Goal: Task Accomplishment & Management: Manage account settings

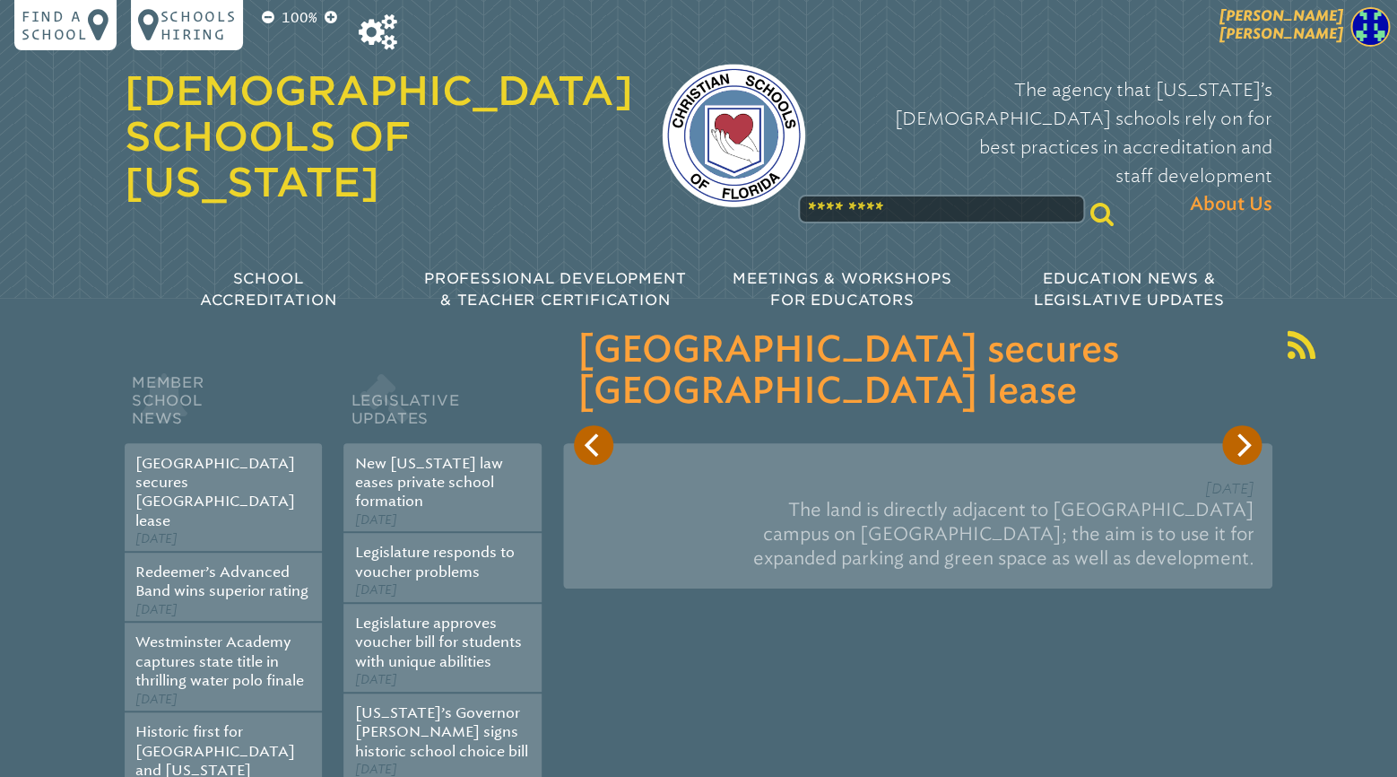
click at [1330, 39] on span "[PERSON_NAME]" at bounding box center [1282, 24] width 124 height 35
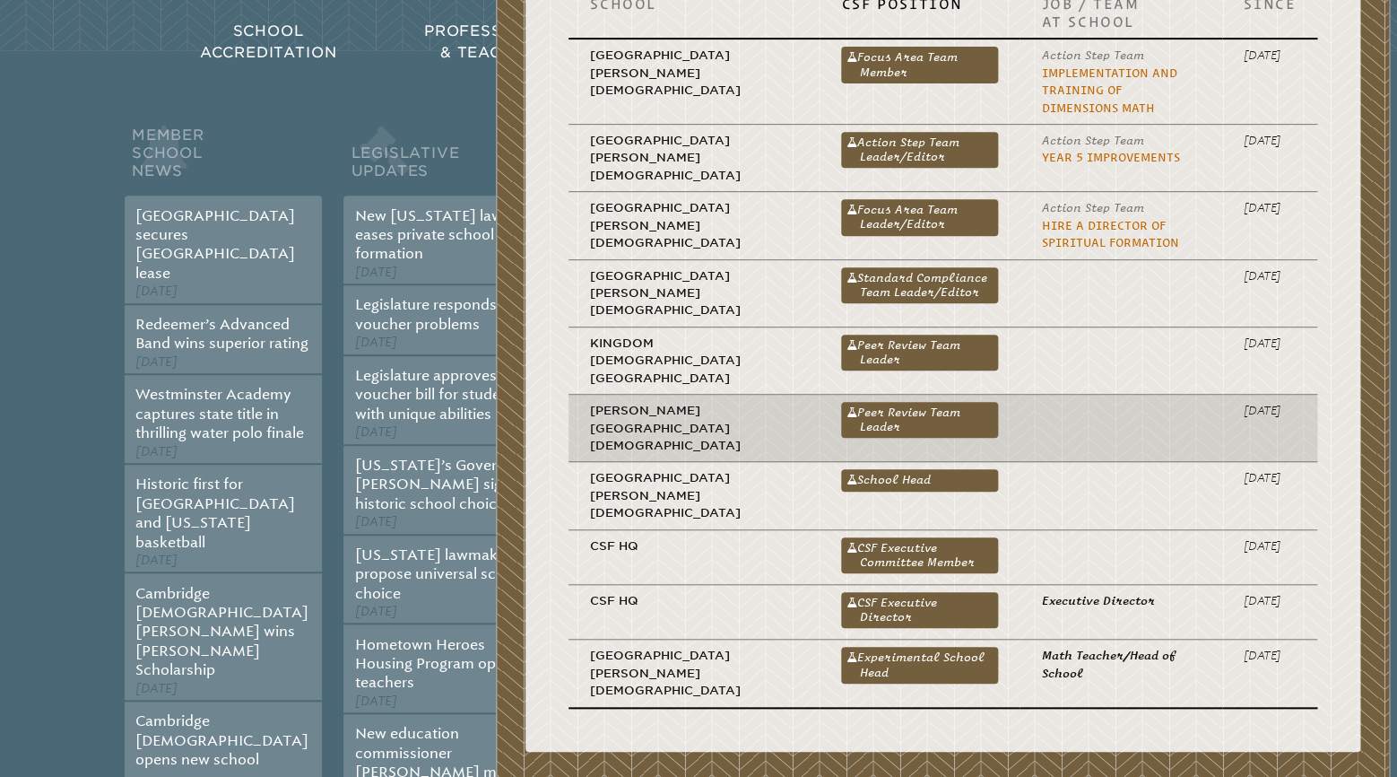
scroll to position [283, 0]
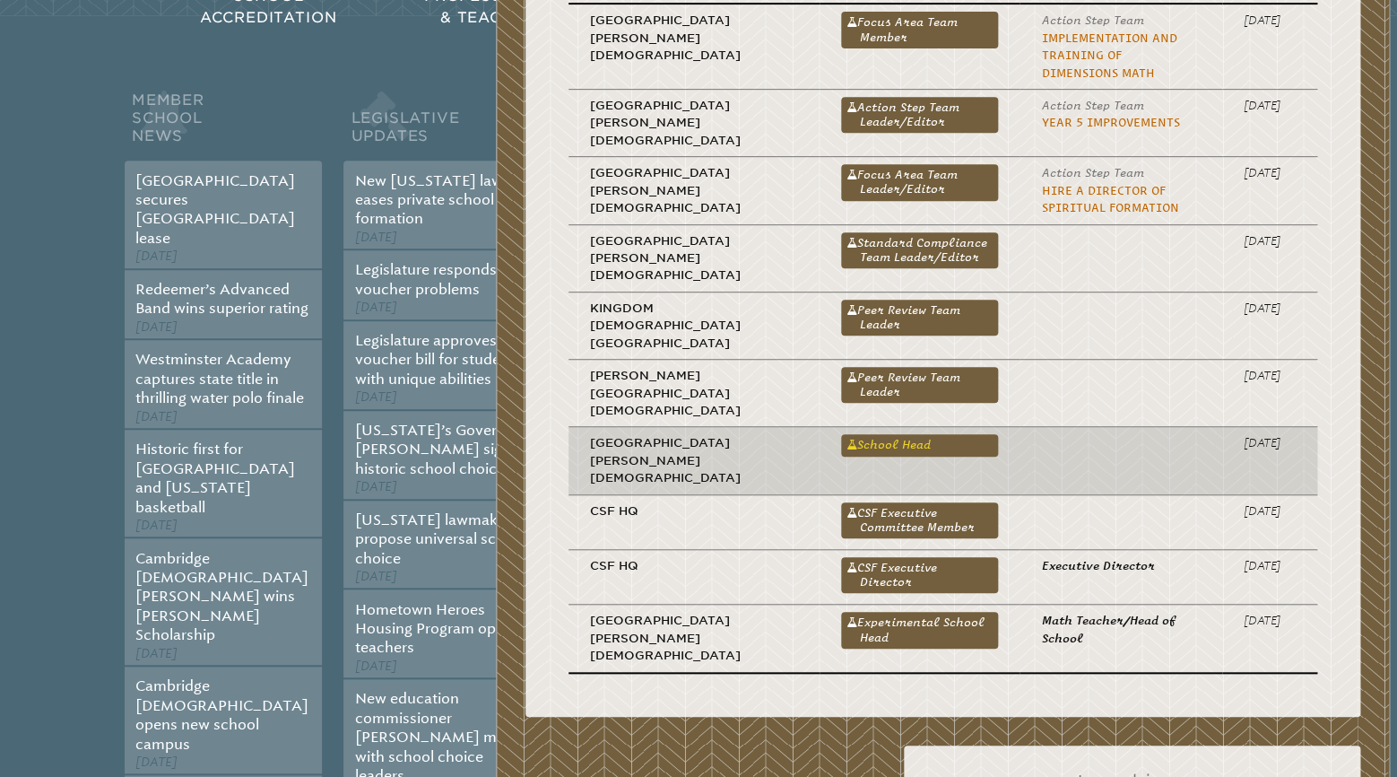
click at [851, 434] on link "School Head" at bounding box center [919, 445] width 157 height 22
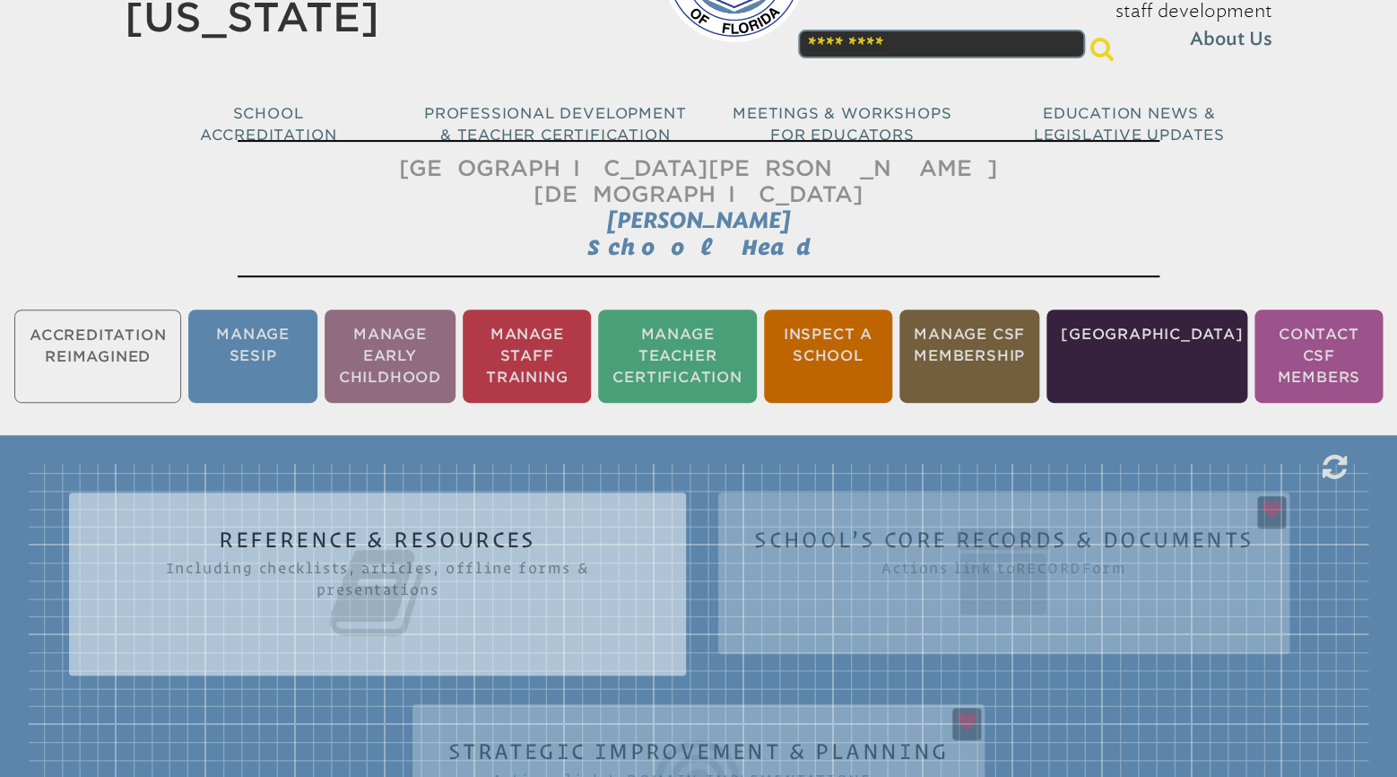
scroll to position [188, 0]
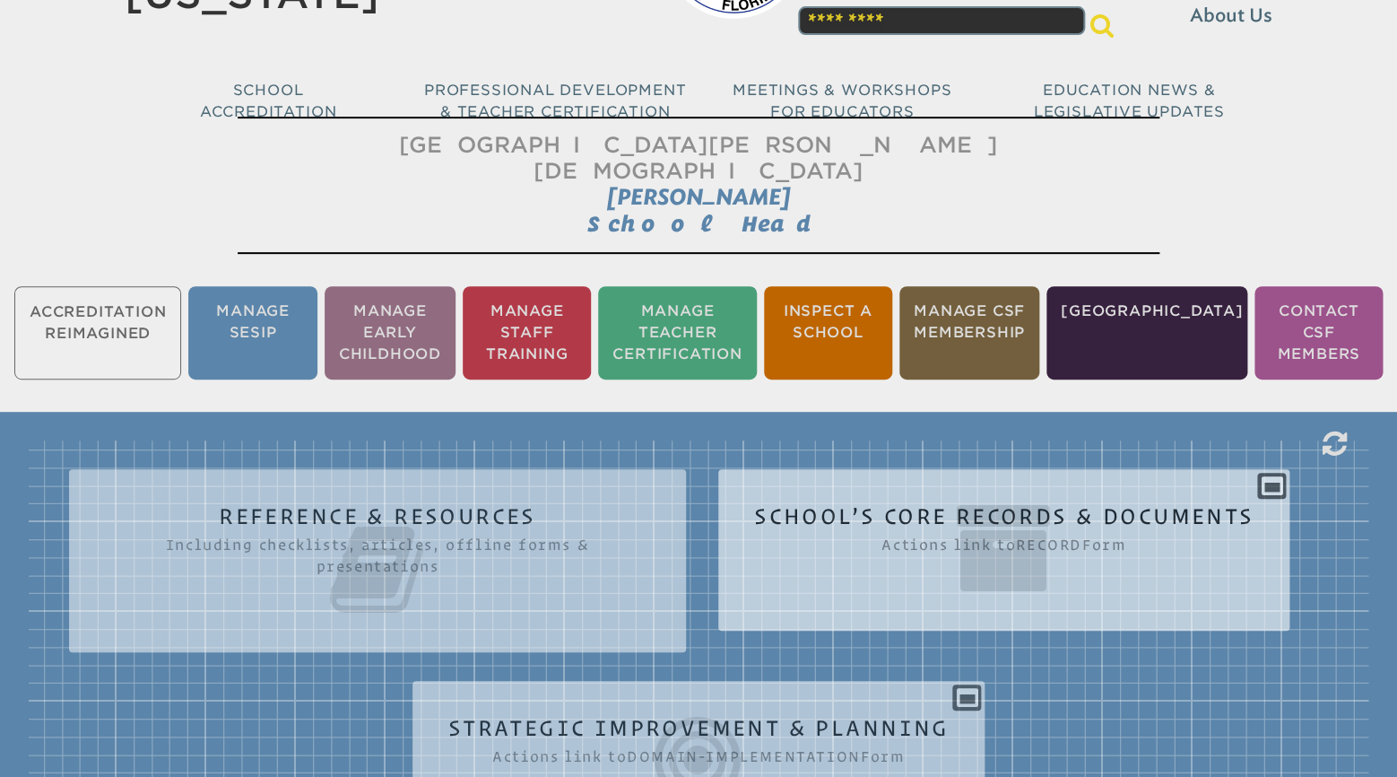
click at [820, 498] on icon at bounding box center [1004, 548] width 500 height 100
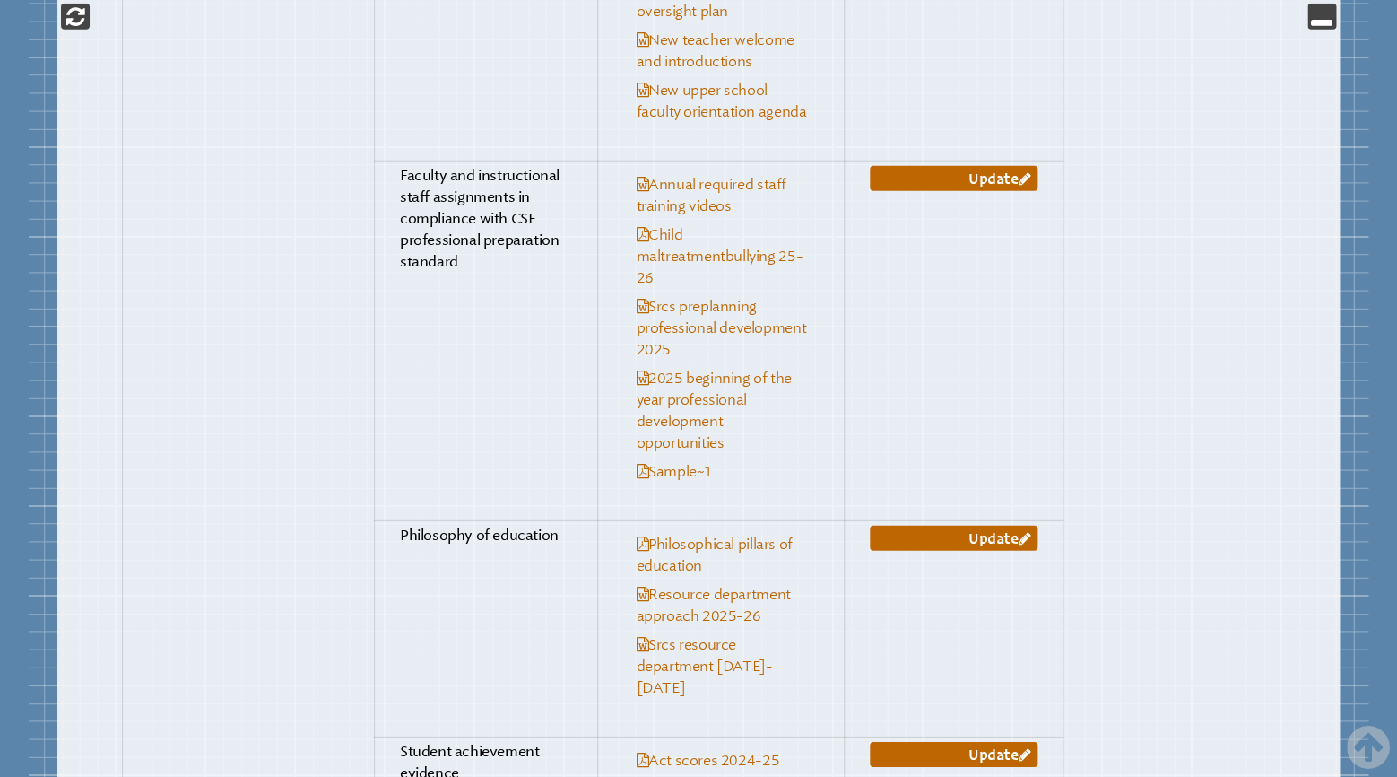
scroll to position [7534, 0]
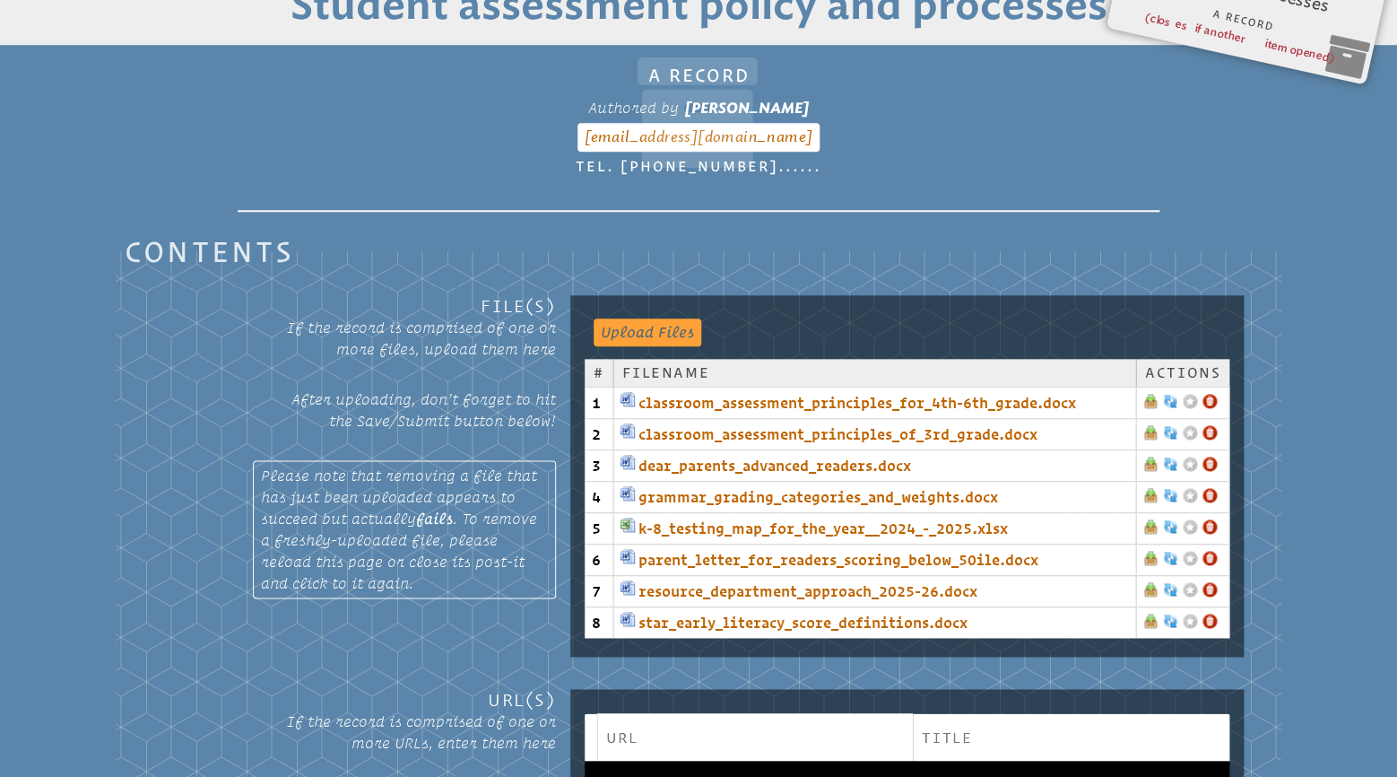
scroll to position [674, 0]
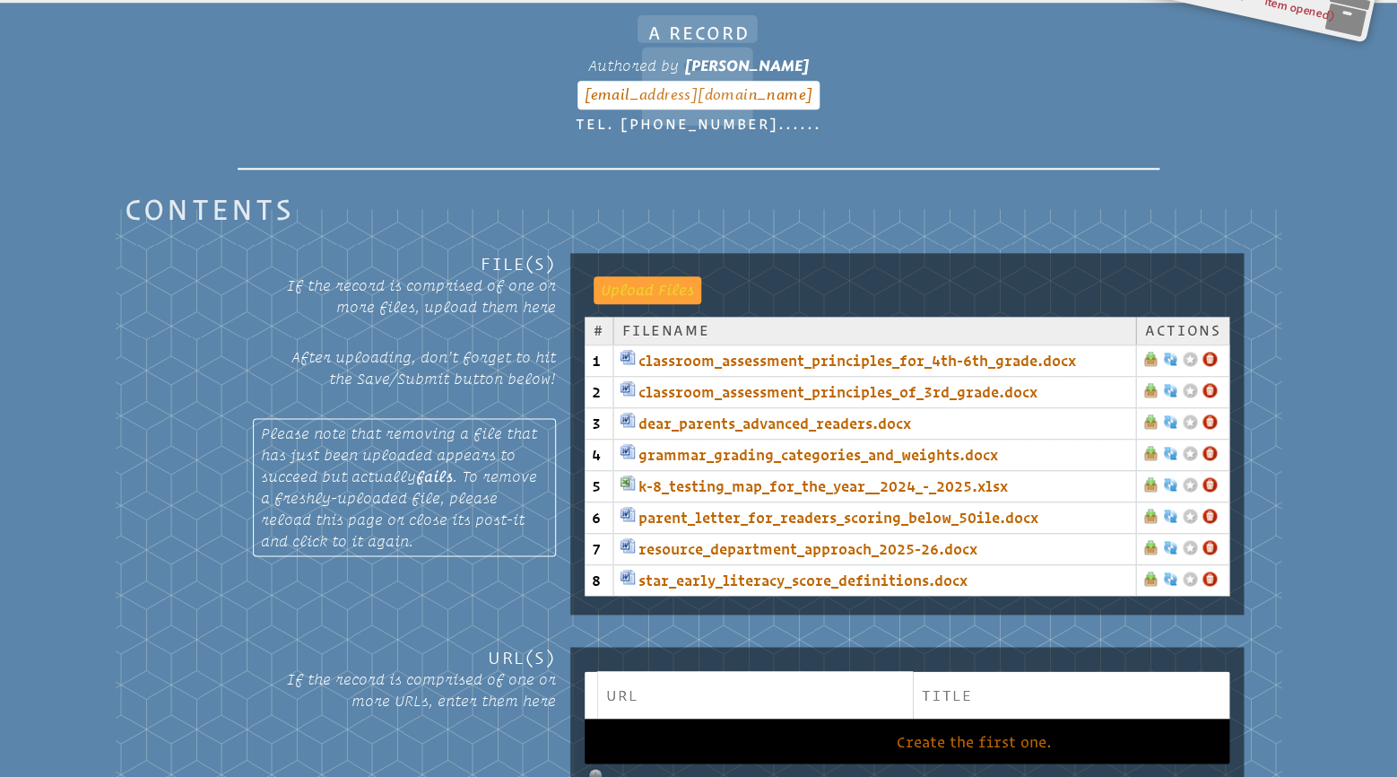
click at [663, 276] on input "file" at bounding box center [639, 288] width 90 height 25
type input "**********"
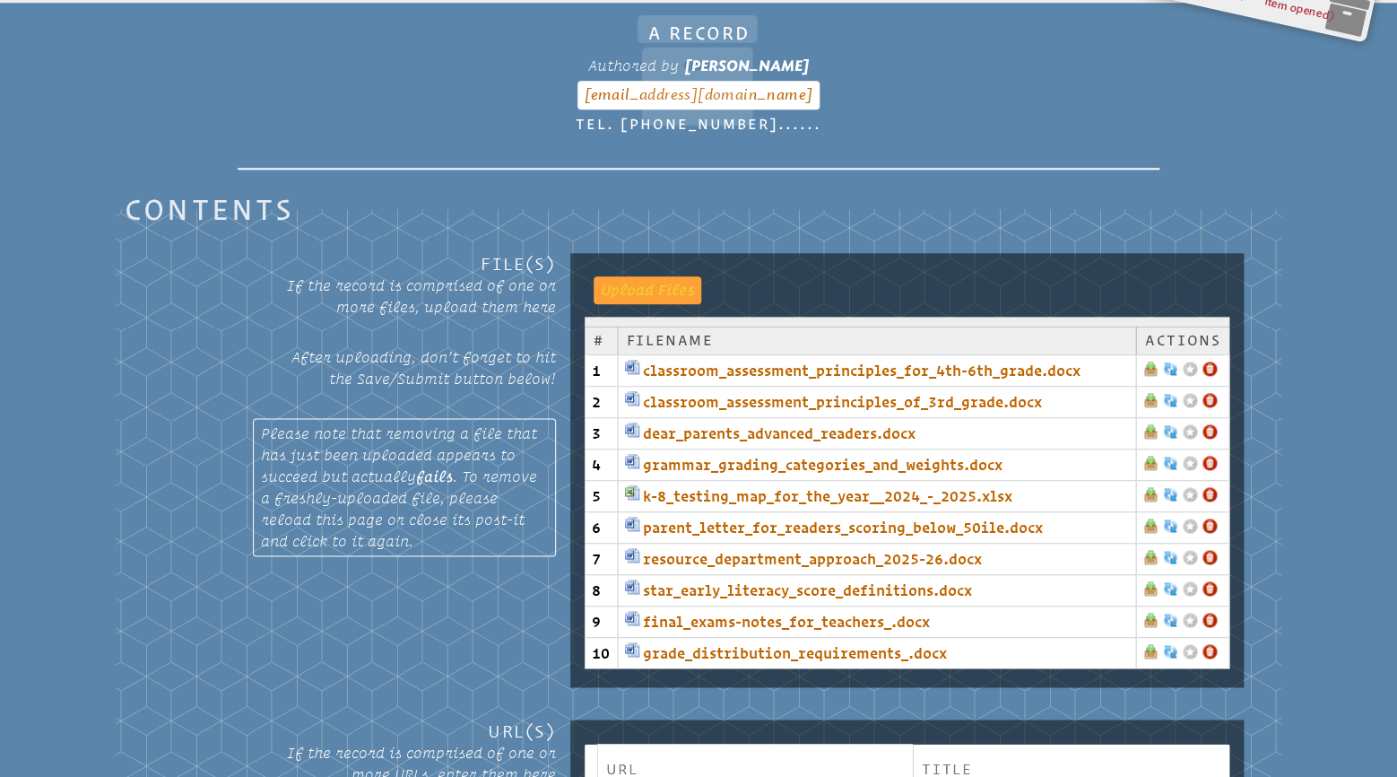
click at [651, 276] on div "Upload Files" at bounding box center [648, 289] width 108 height 27
click at [651, 276] on input "file" at bounding box center [639, 288] width 90 height 25
type input "**********"
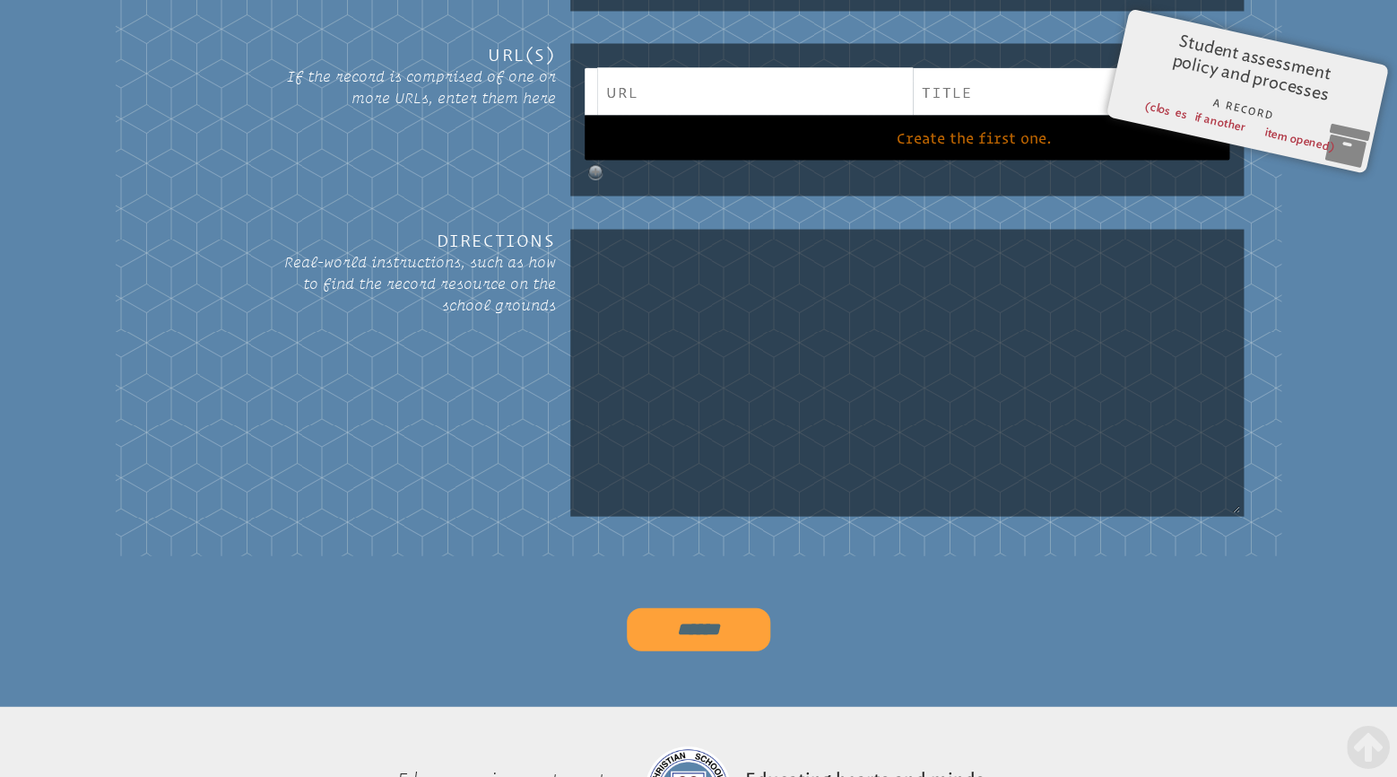
scroll to position [1521, 0]
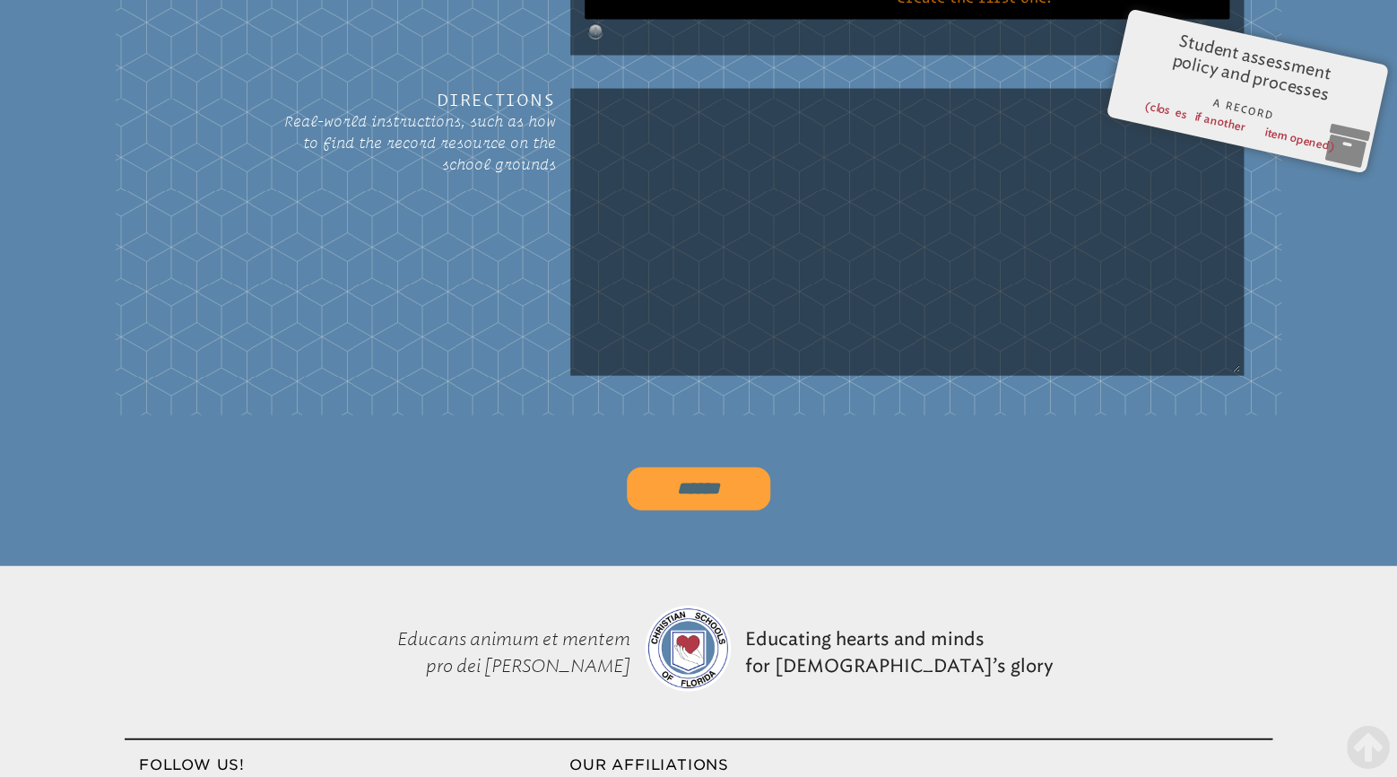
click at [702, 467] on input "******" at bounding box center [698, 488] width 143 height 43
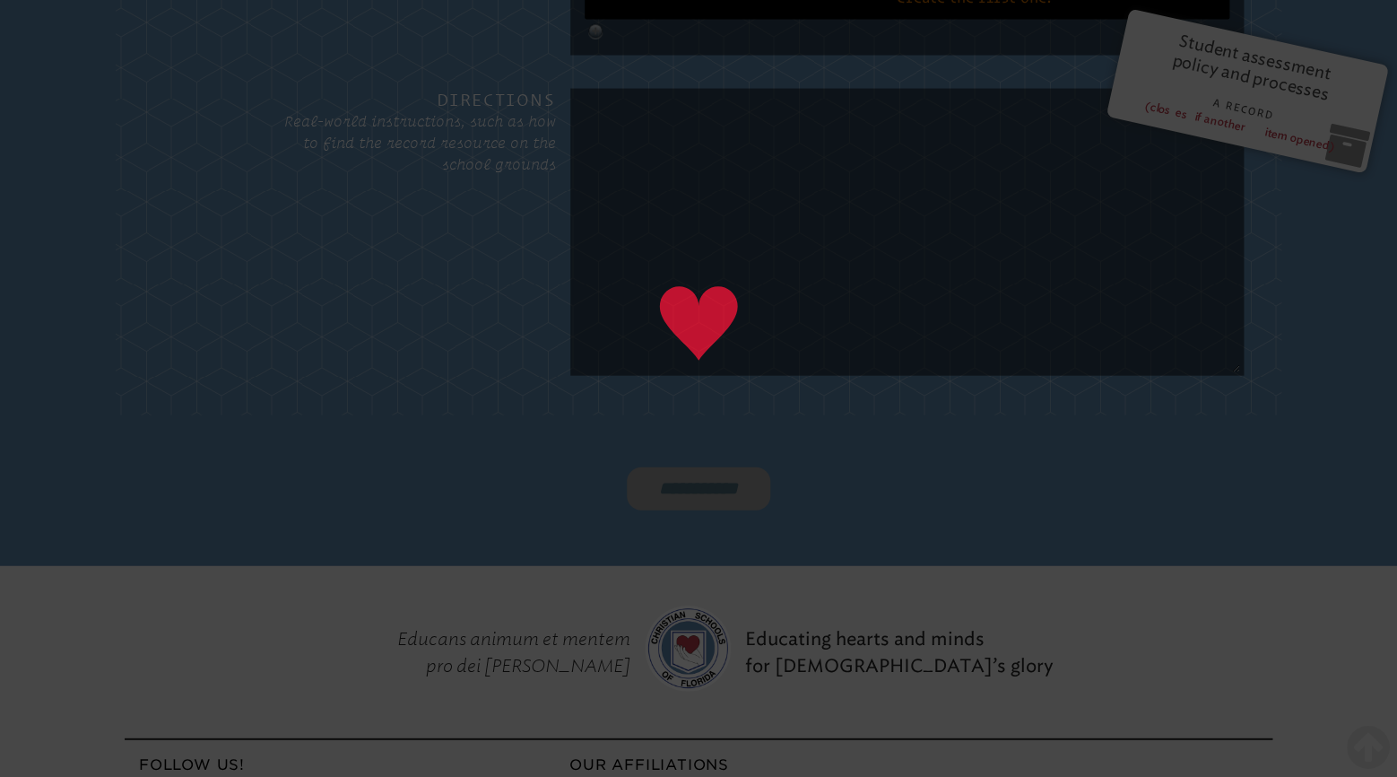
type input "******"
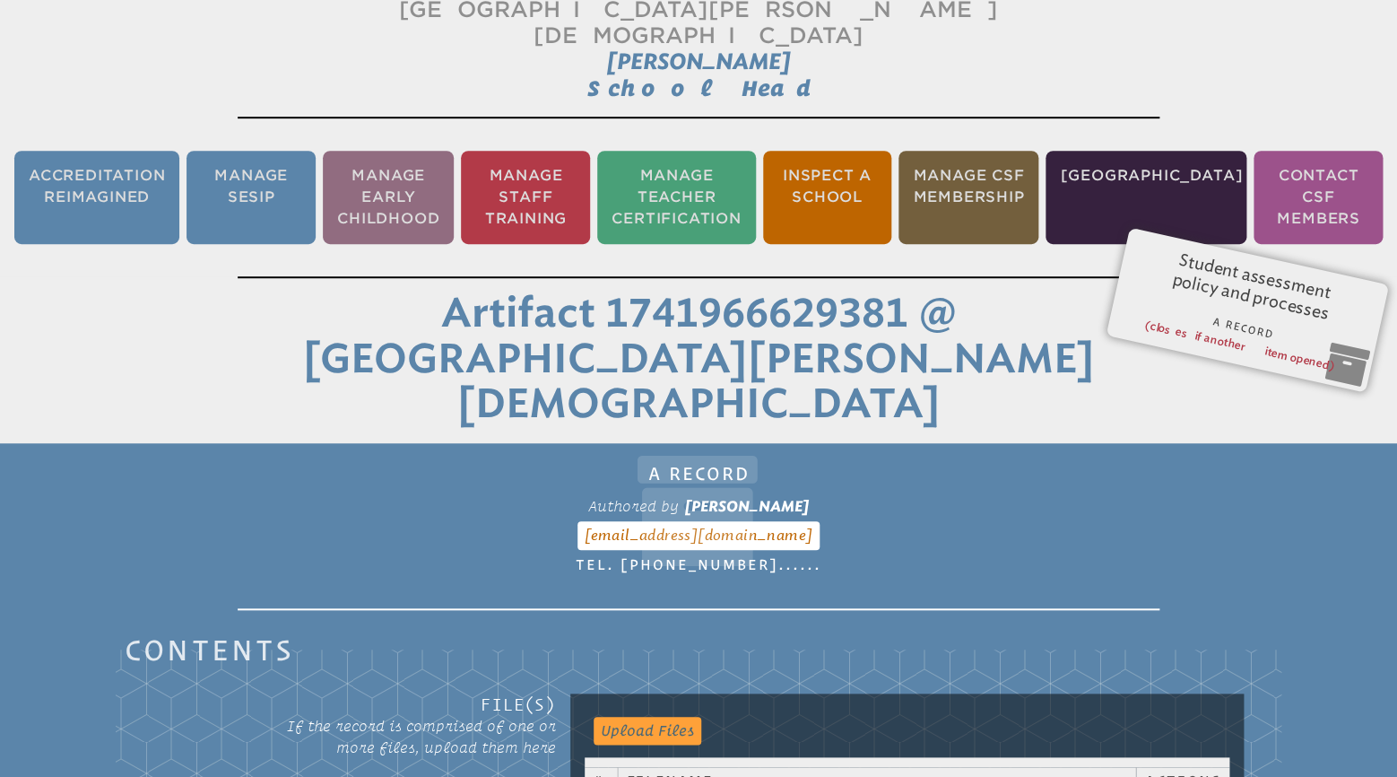
scroll to position [154, 0]
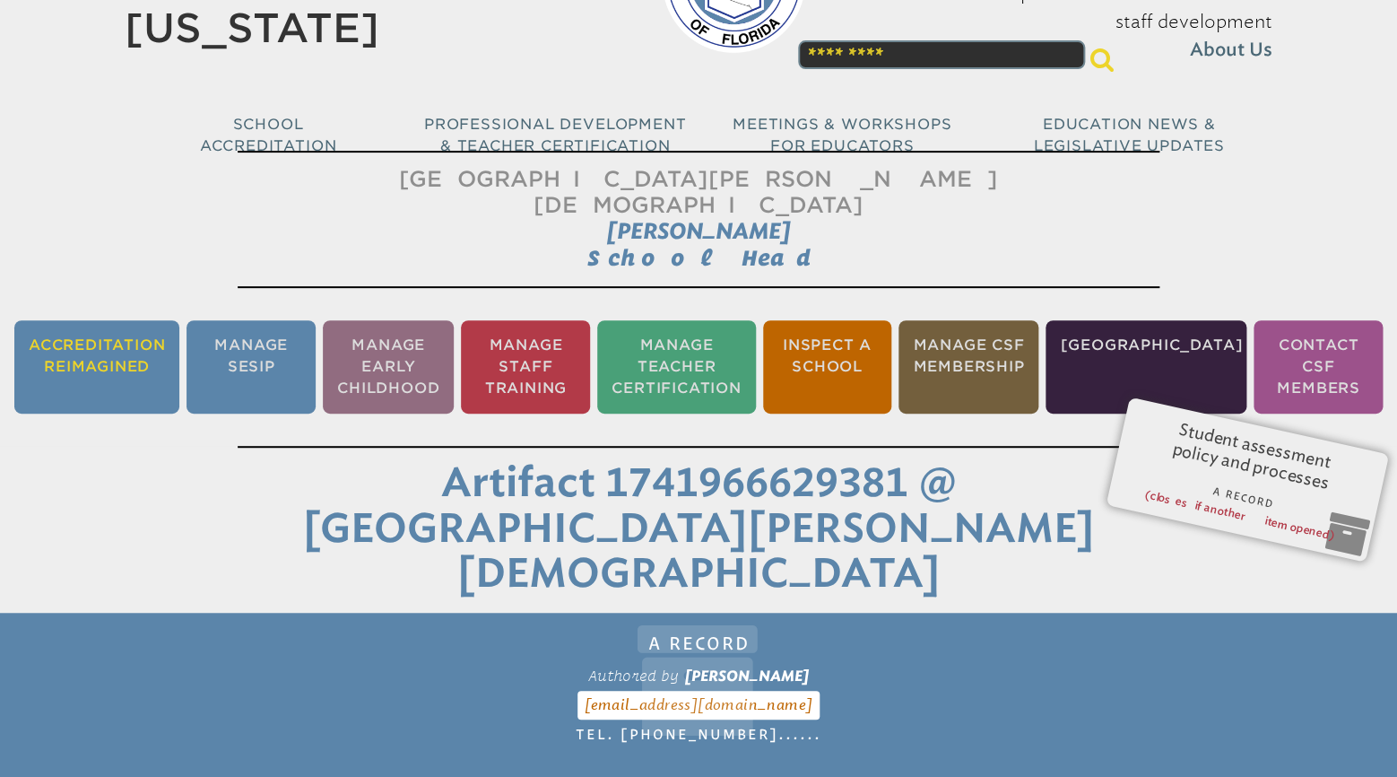
click at [144, 337] on li "Accreditation Reimagined" at bounding box center [96, 366] width 165 height 93
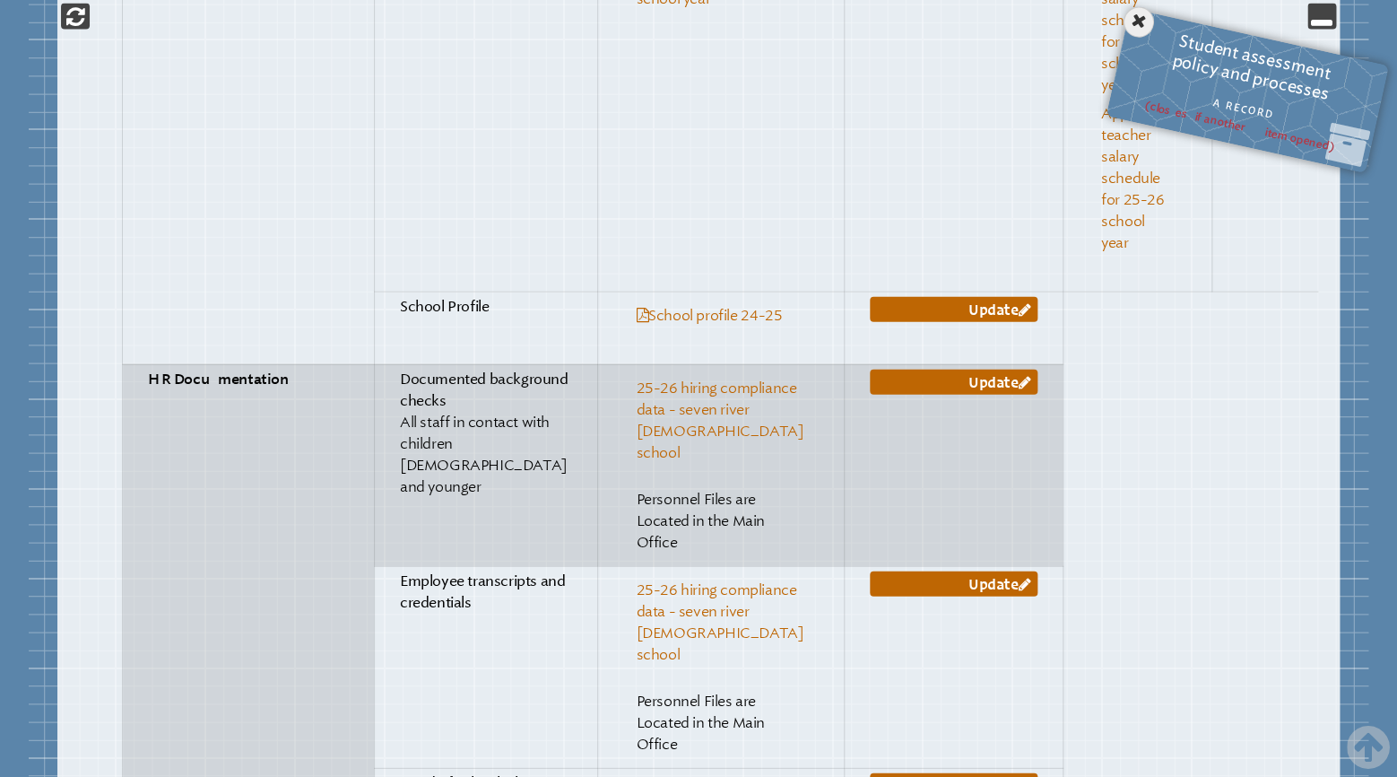
scroll to position [4347, 0]
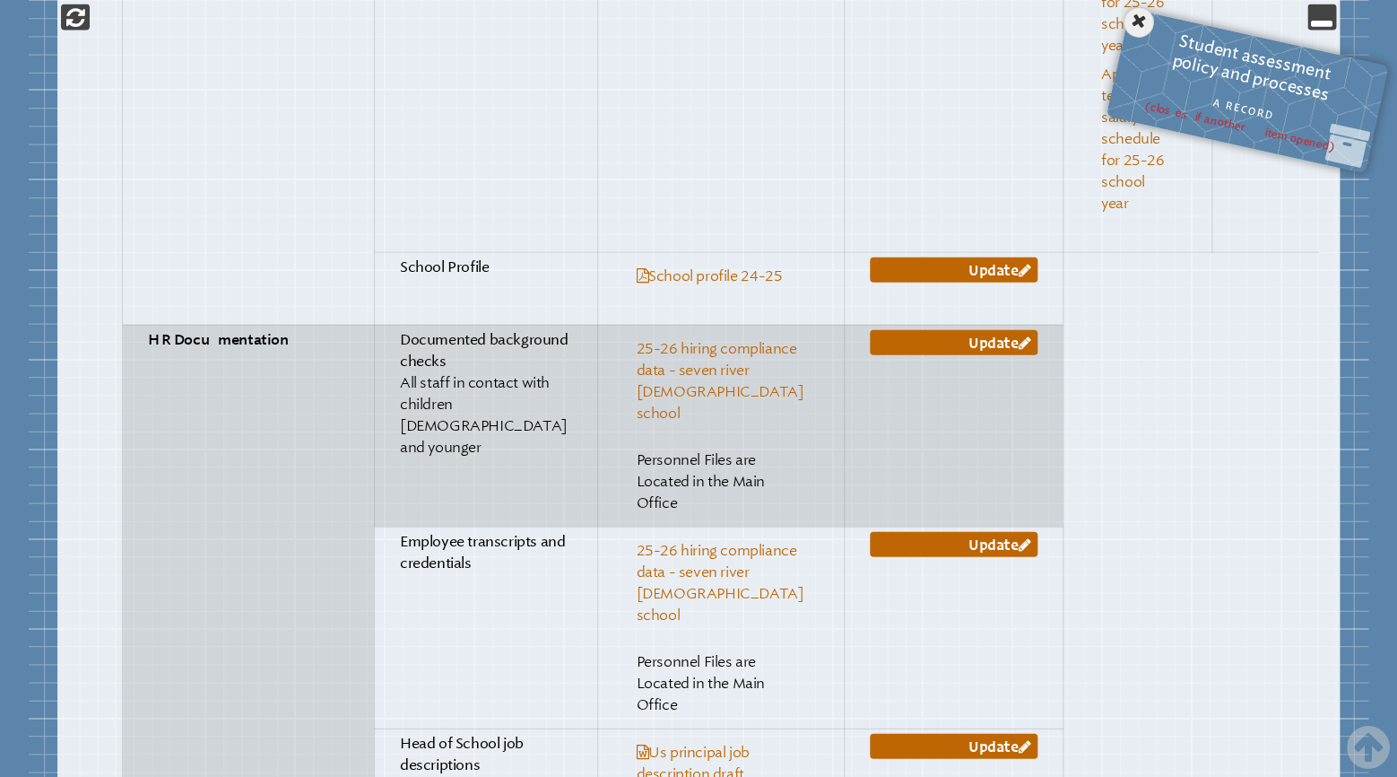
click at [993, 252] on td "Update" at bounding box center [954, 288] width 219 height 73
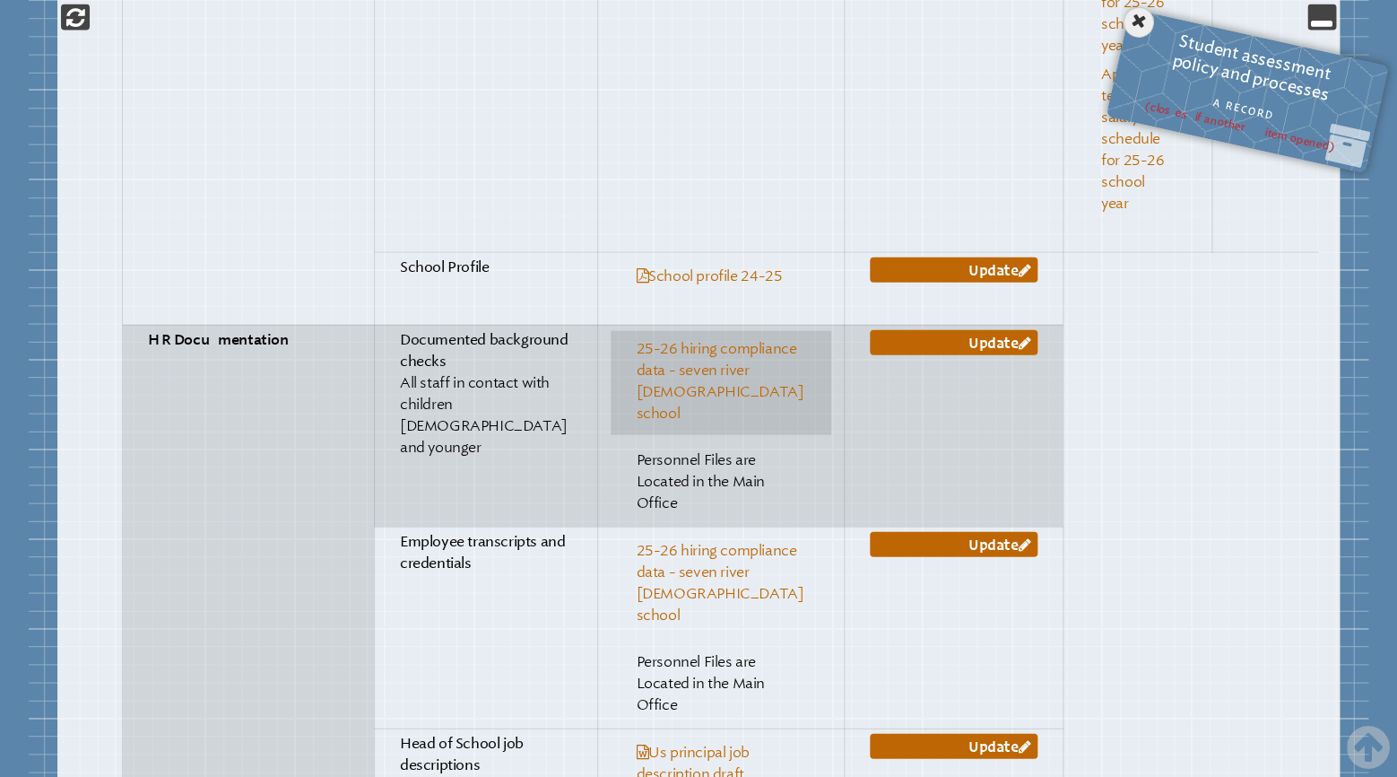
click at [636, 340] on link "25-26 hiring compliance data - seven river [DEMOGRAPHIC_DATA] school" at bounding box center [720, 381] width 168 height 82
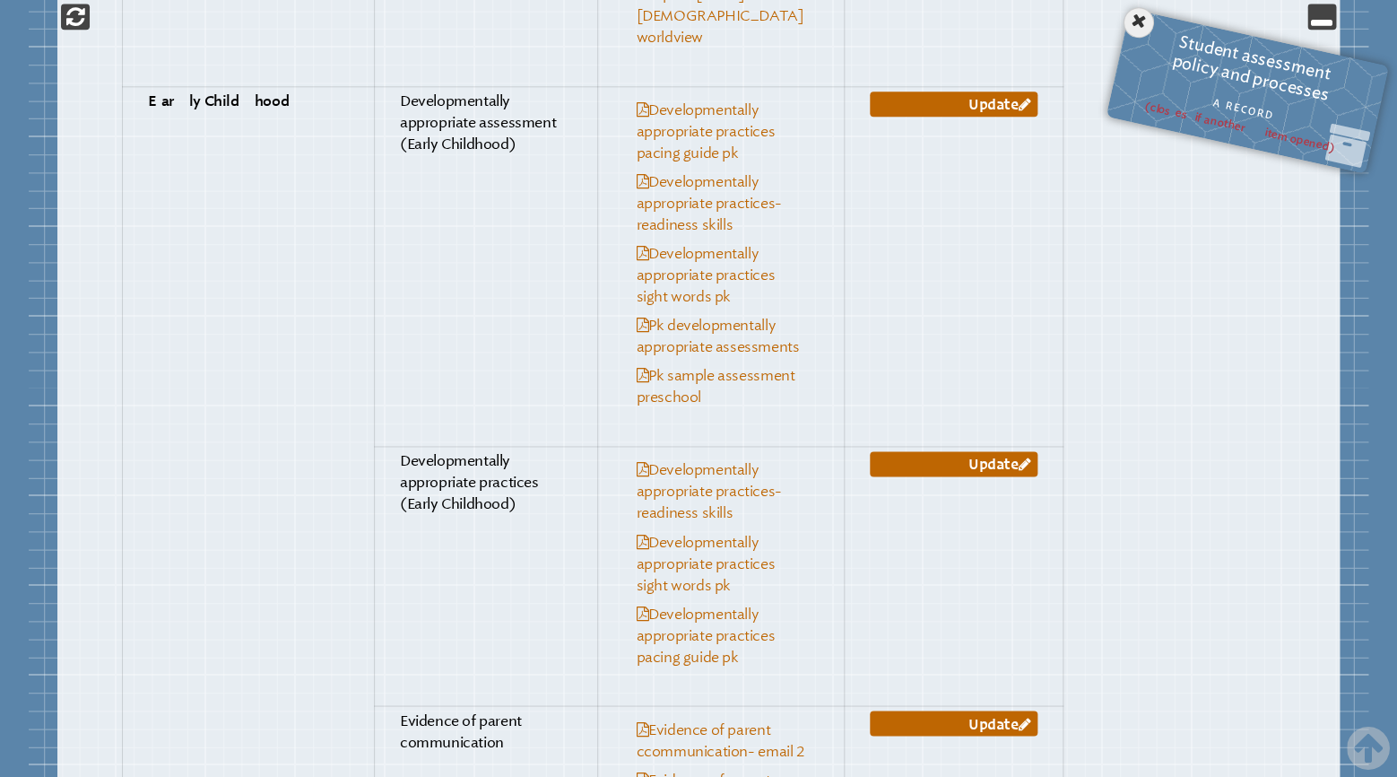
scroll to position [8763, 0]
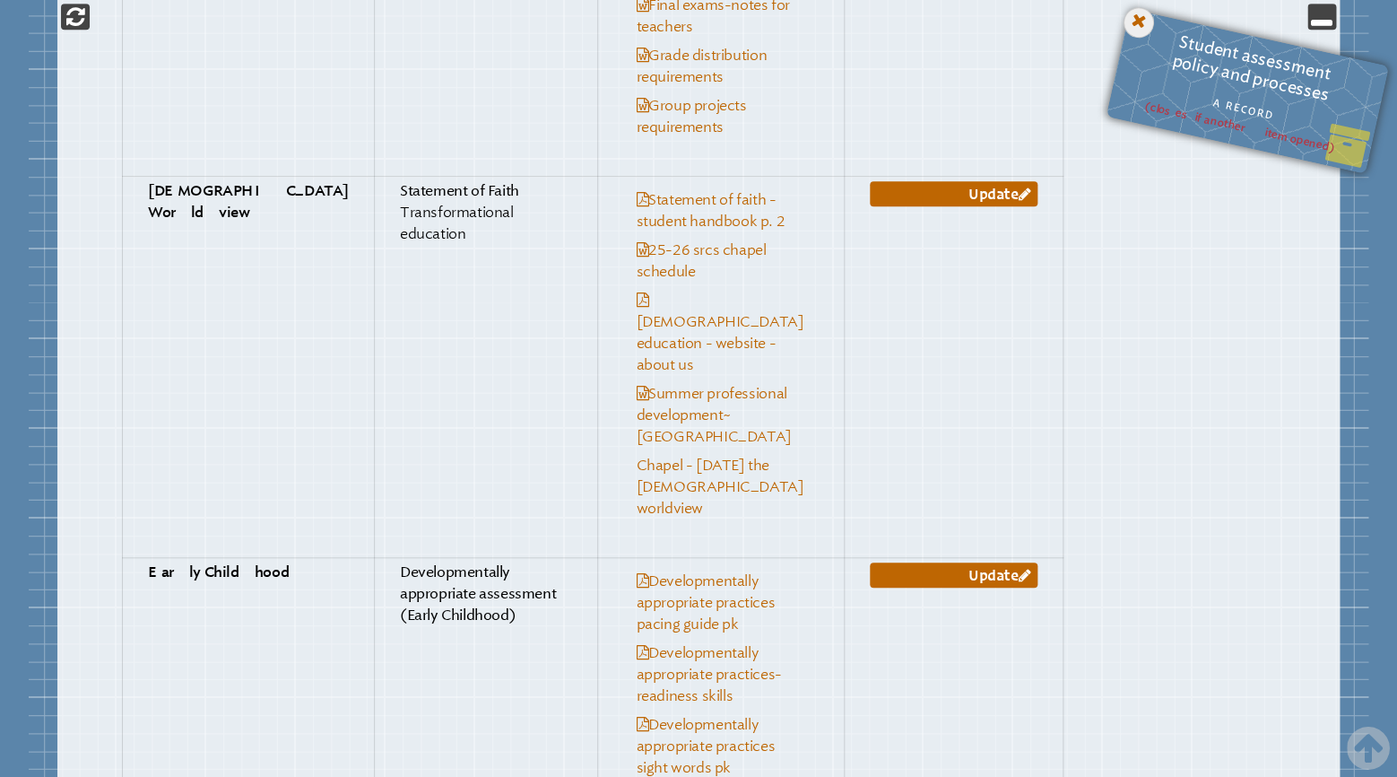
click at [1142, 29] on icon at bounding box center [1138, 22] width 37 height 37
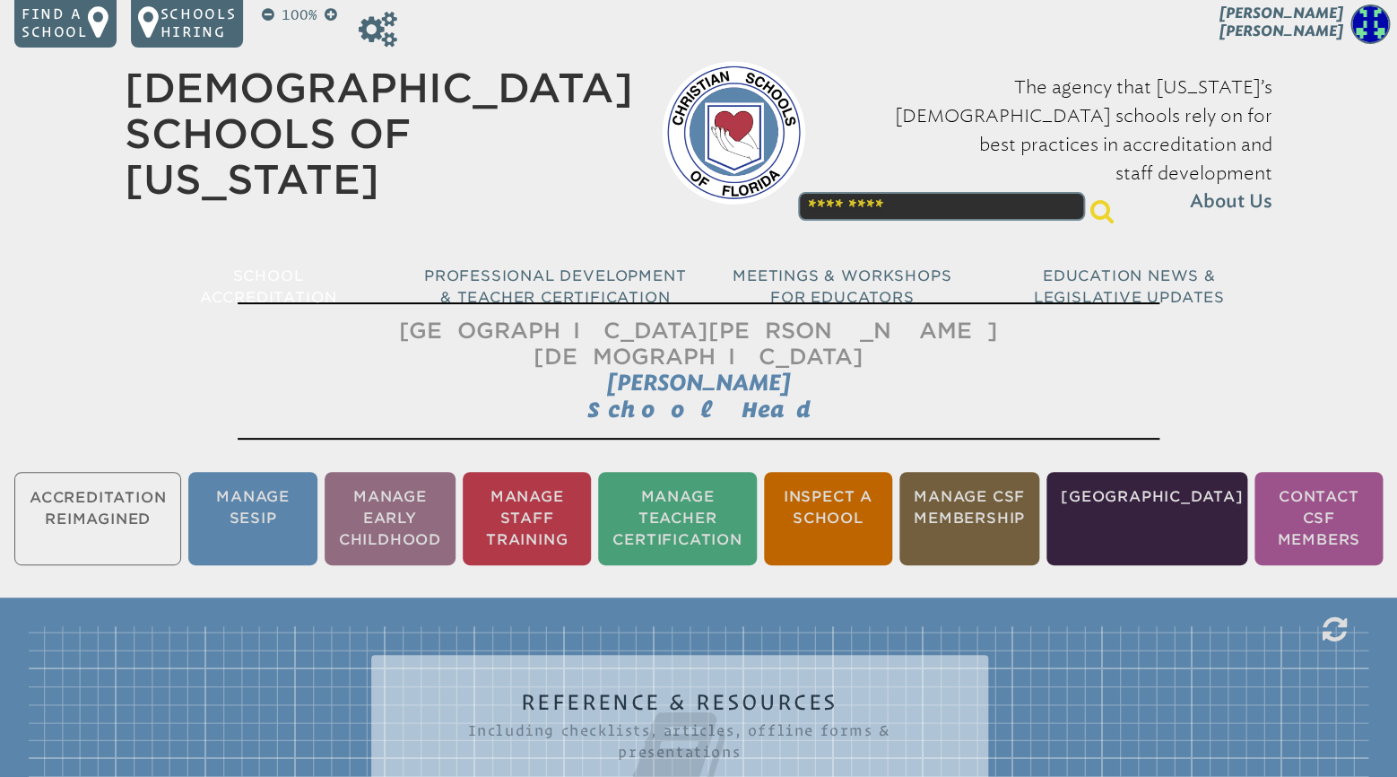
scroll to position [0, 0]
